Goal: Task Accomplishment & Management: Manage account settings

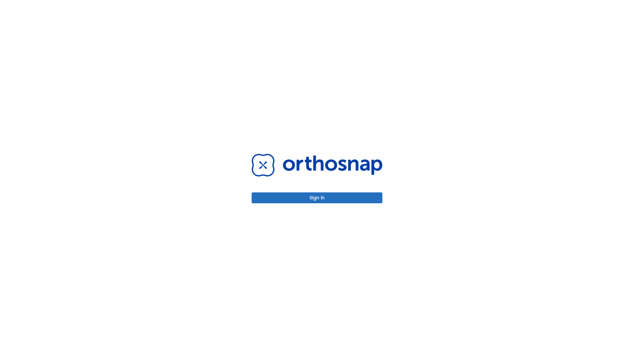
click at [317, 197] on button "Sign in" at bounding box center [317, 197] width 131 height 11
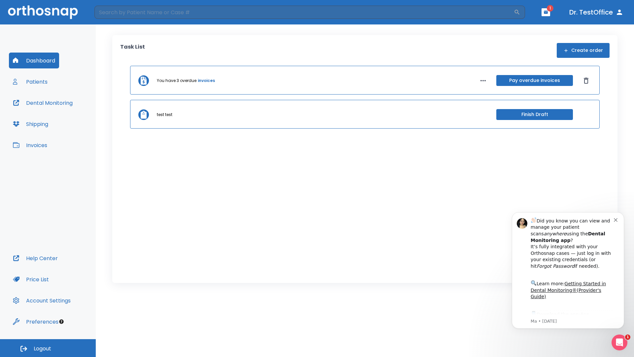
click at [48, 348] on span "Logout" at bounding box center [42, 348] width 17 height 7
